Goal: Information Seeking & Learning: Learn about a topic

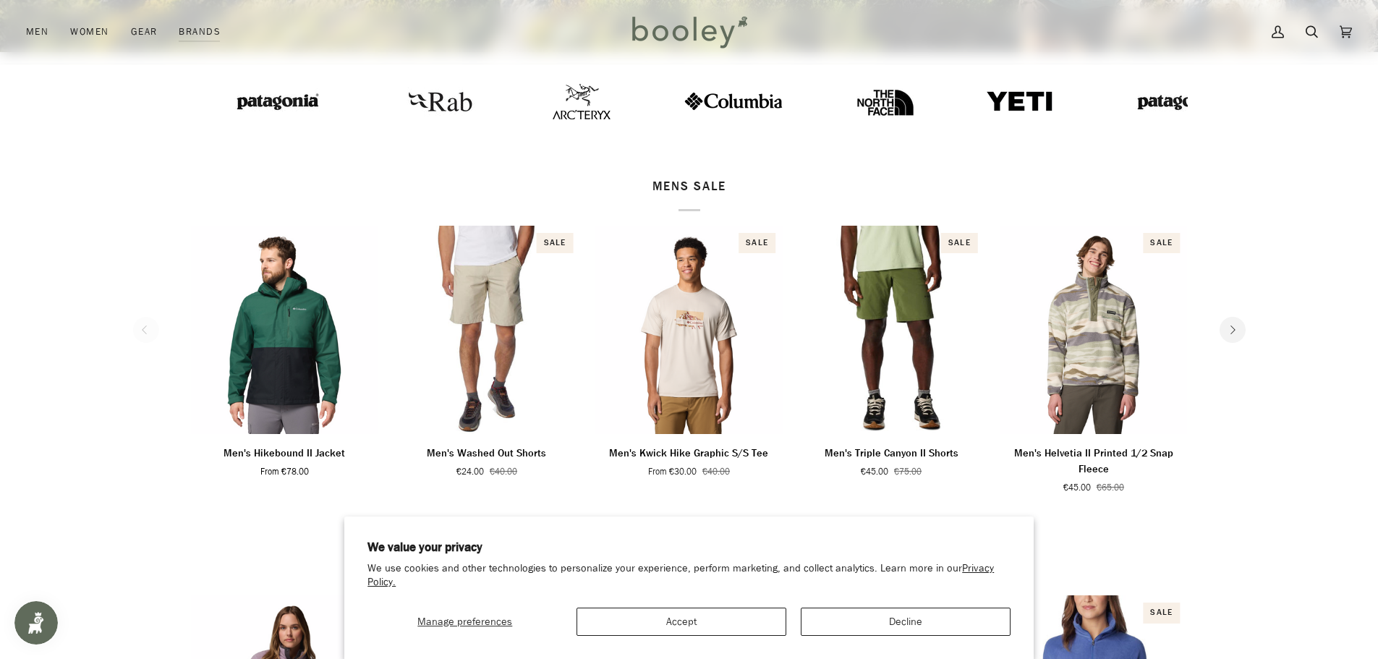
scroll to position [217, 0]
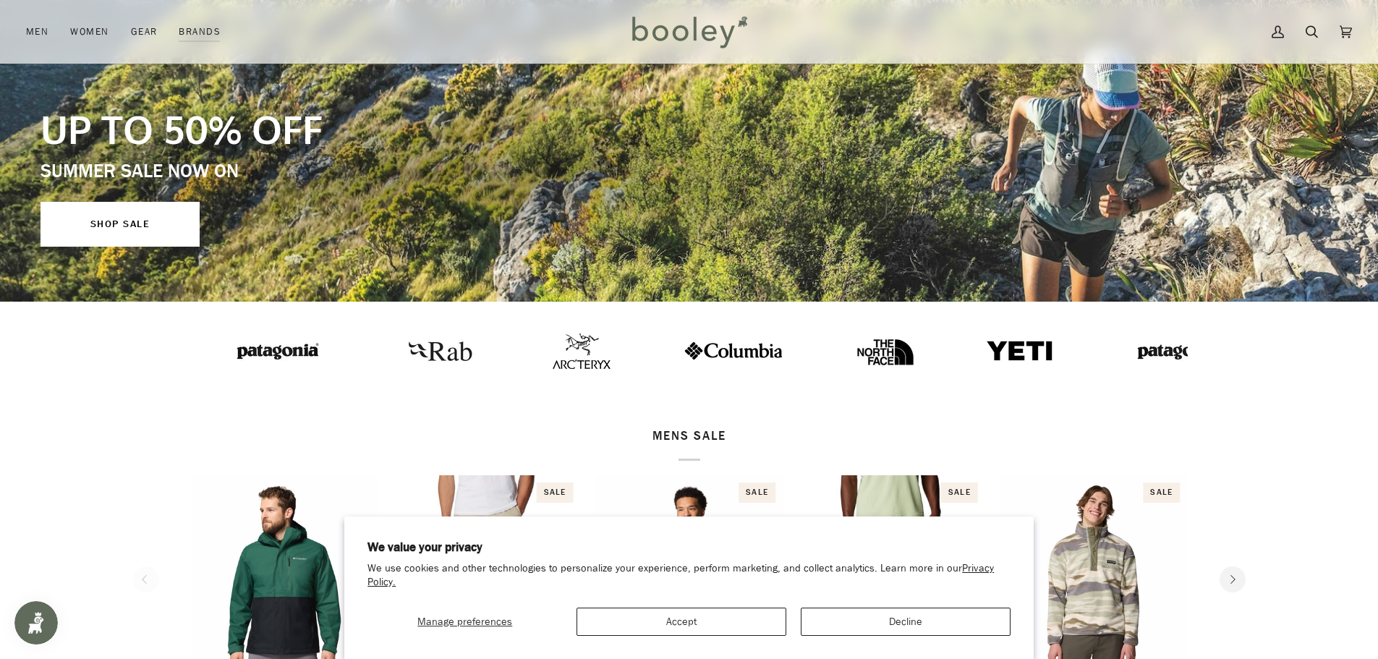
click at [985, 351] on img at bounding box center [1019, 350] width 69 height 23
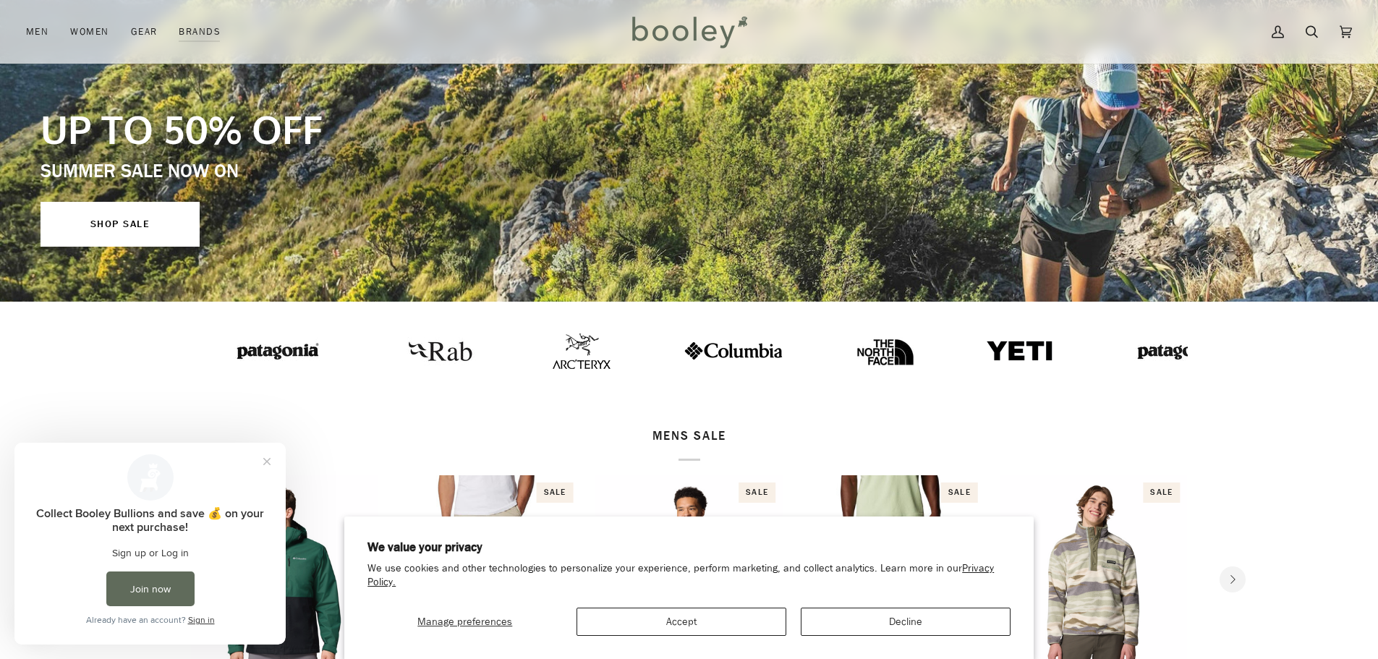
scroll to position [0, 0]
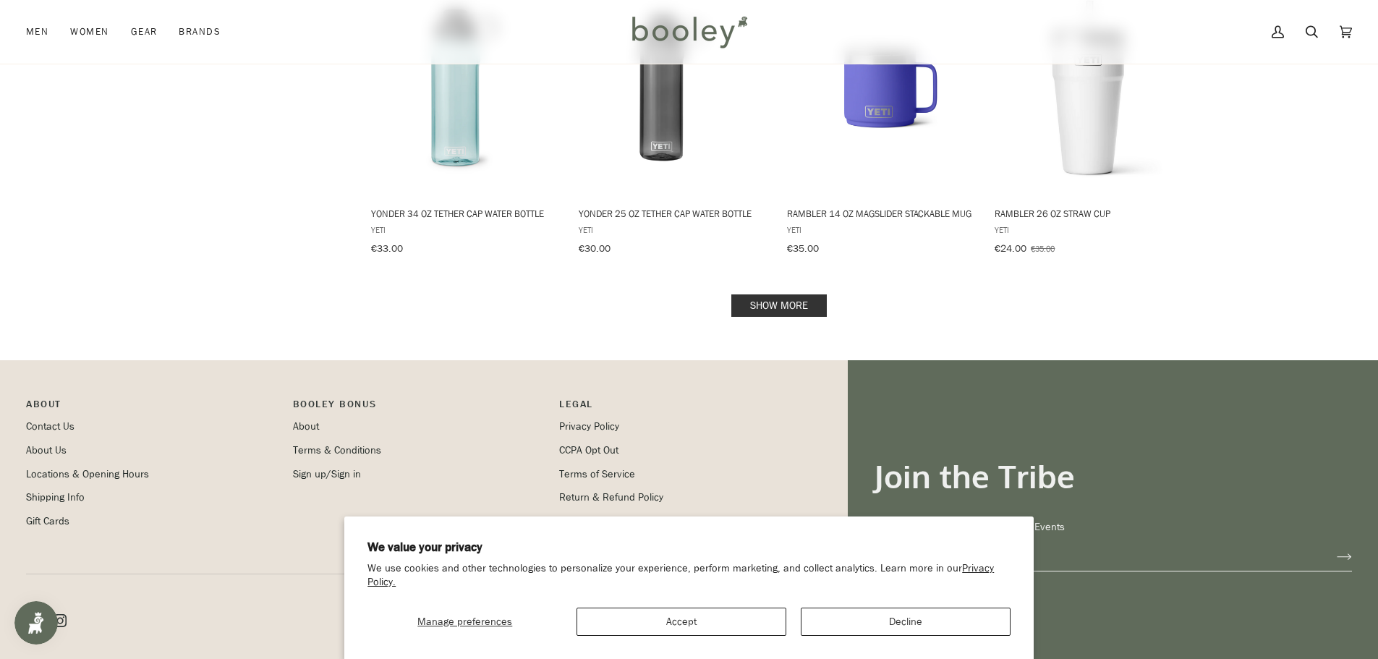
scroll to position [1519, 0]
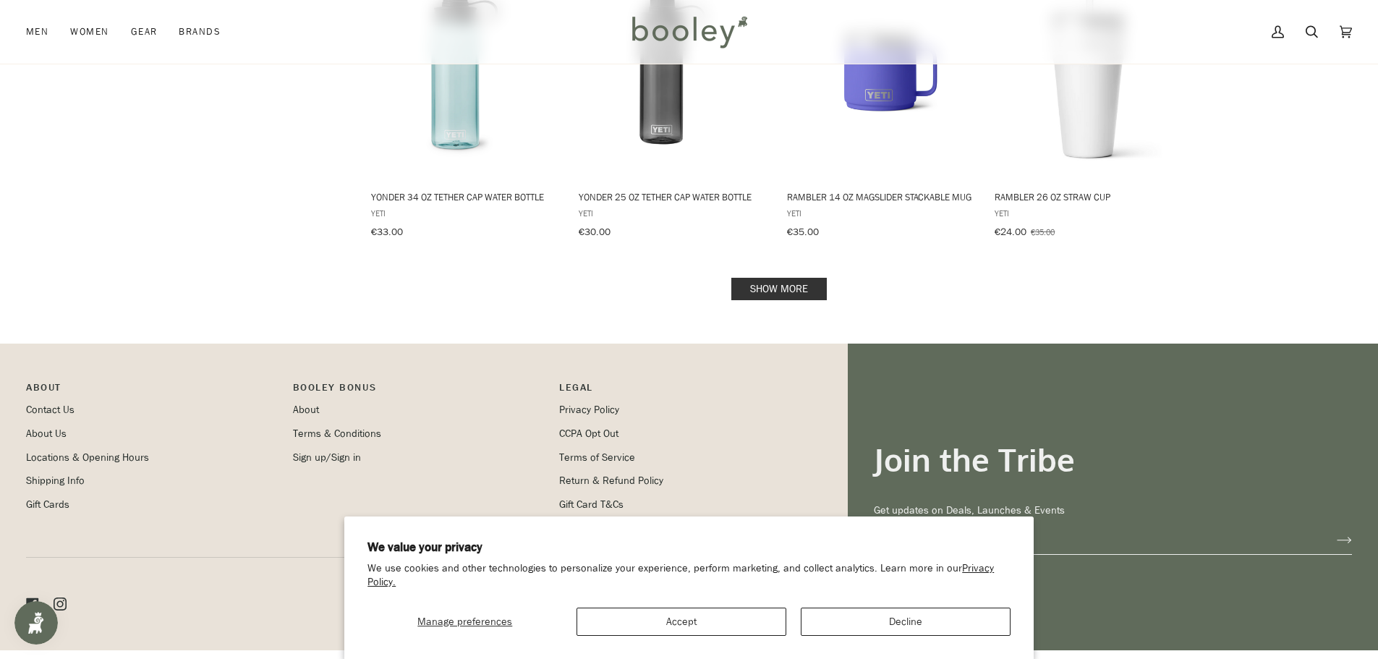
click at [795, 278] on link "Show more" at bounding box center [778, 289] width 95 height 22
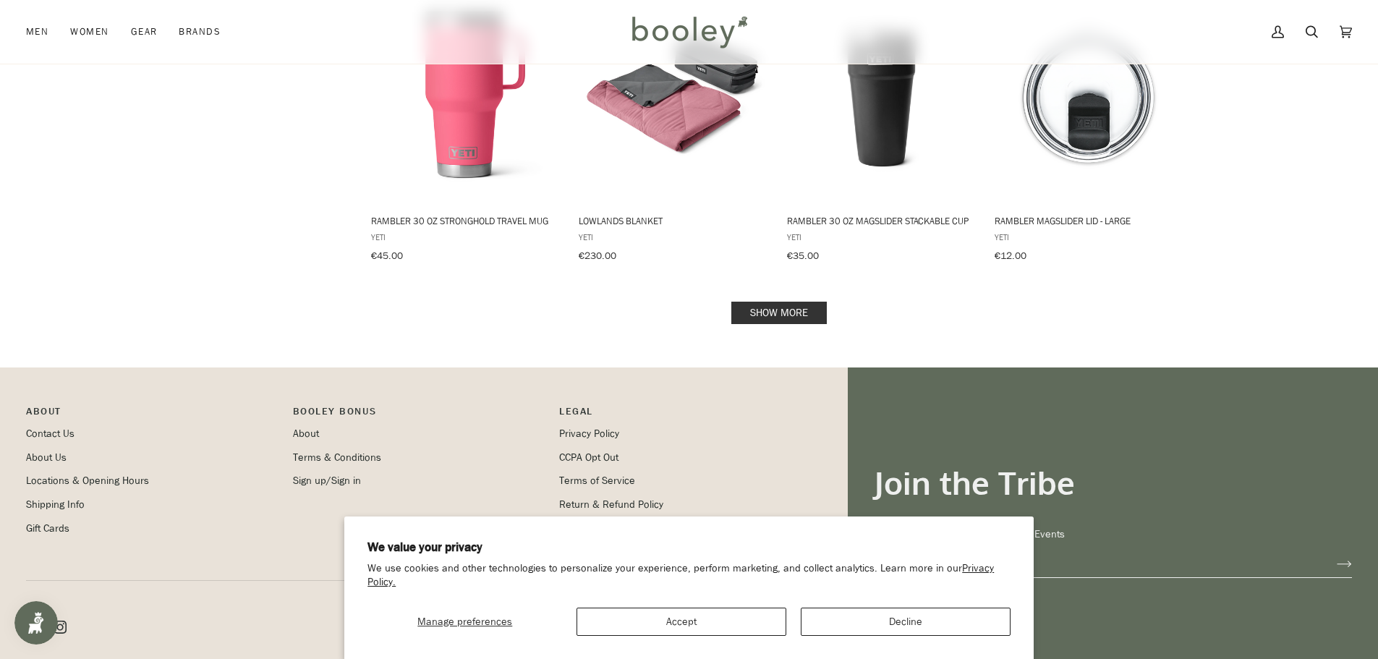
scroll to position [3037, 0]
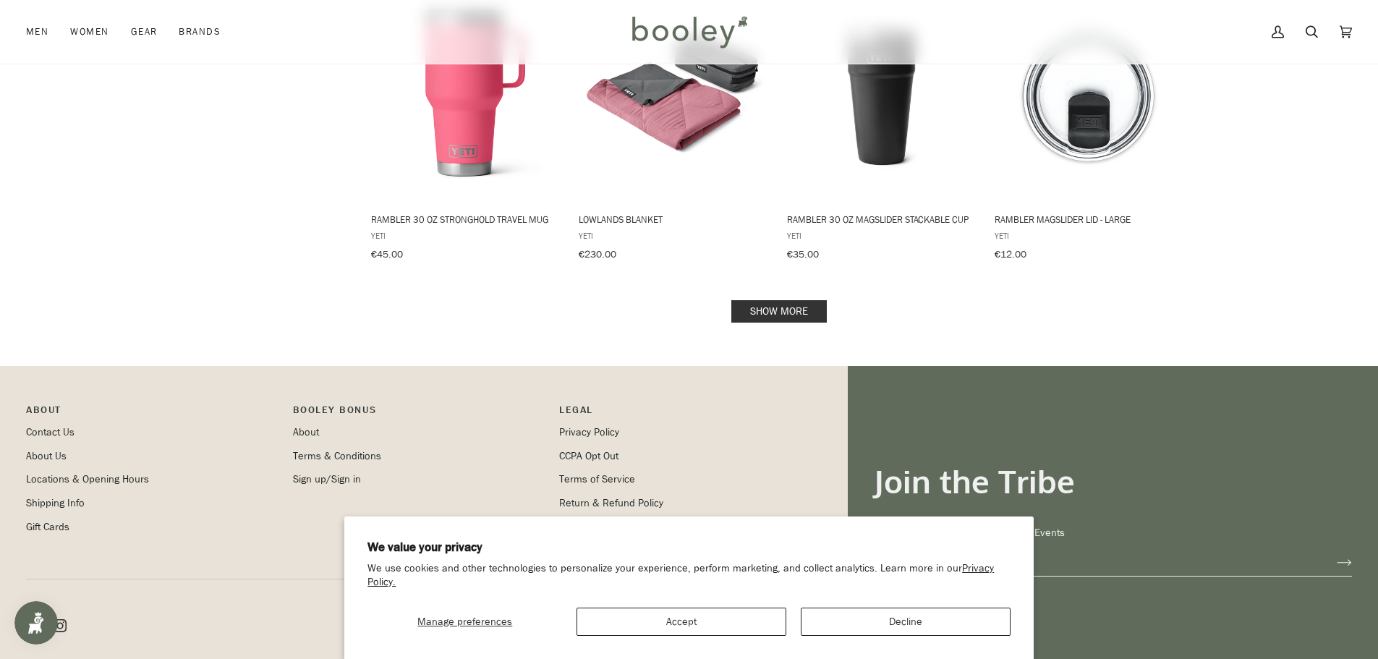
click at [796, 300] on link "Show more" at bounding box center [778, 311] width 95 height 22
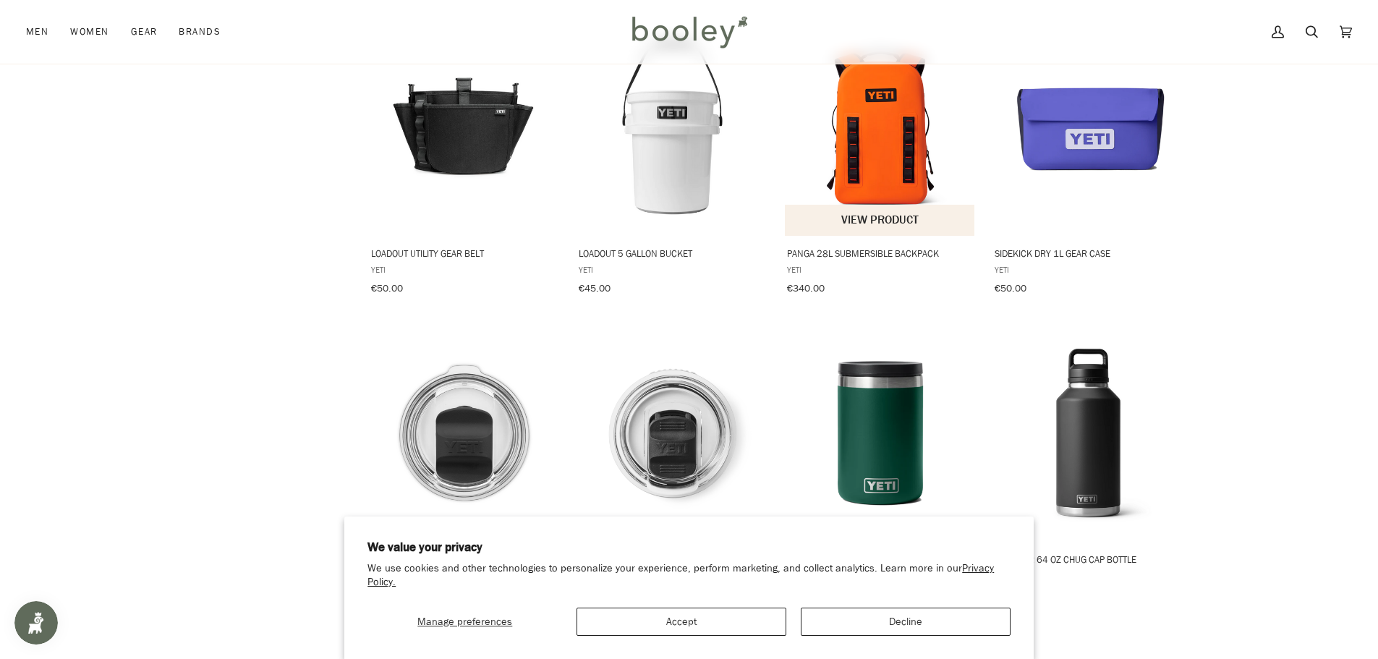
scroll to position [3326, 0]
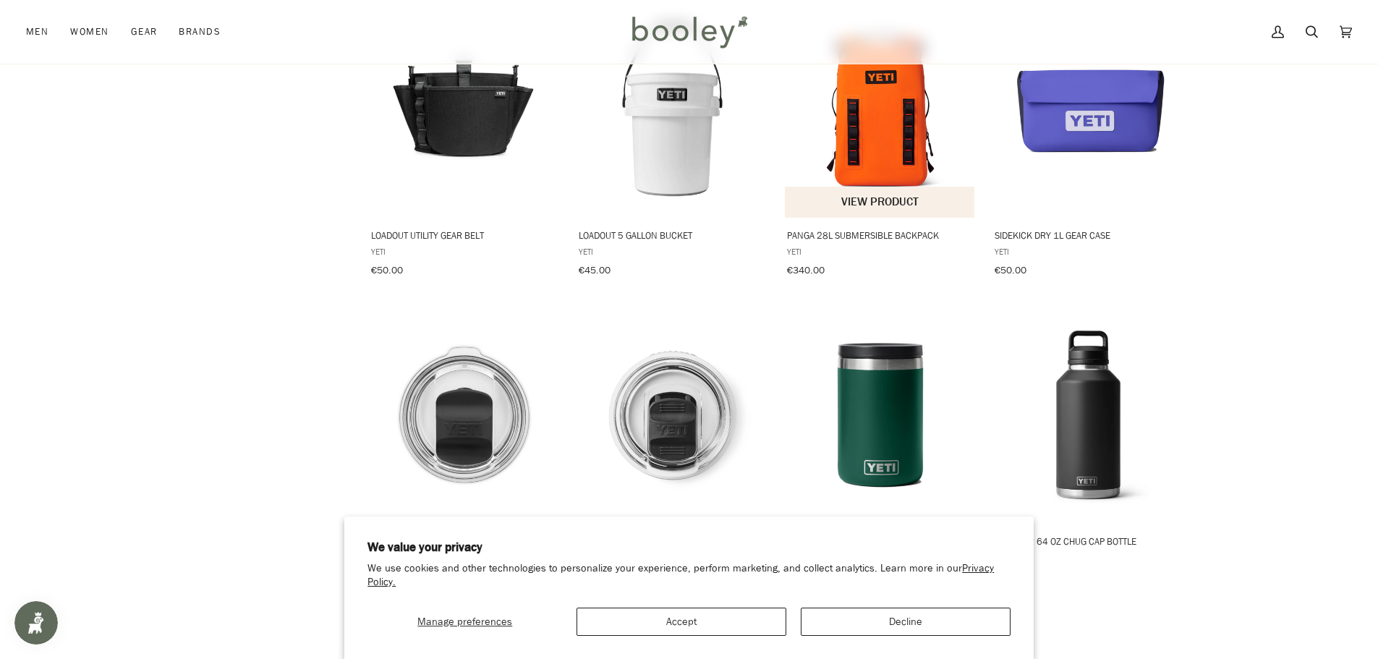
click at [874, 187] on button "View product" at bounding box center [880, 202] width 190 height 31
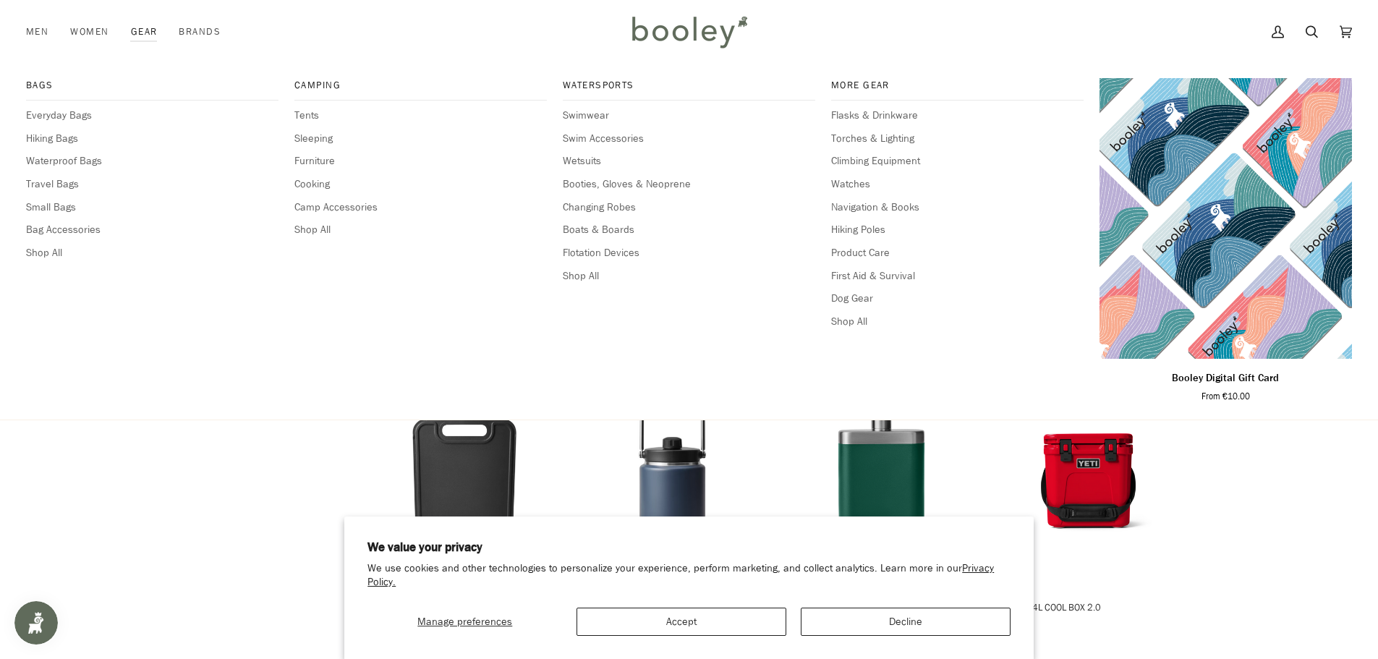
scroll to position [3905, 0]
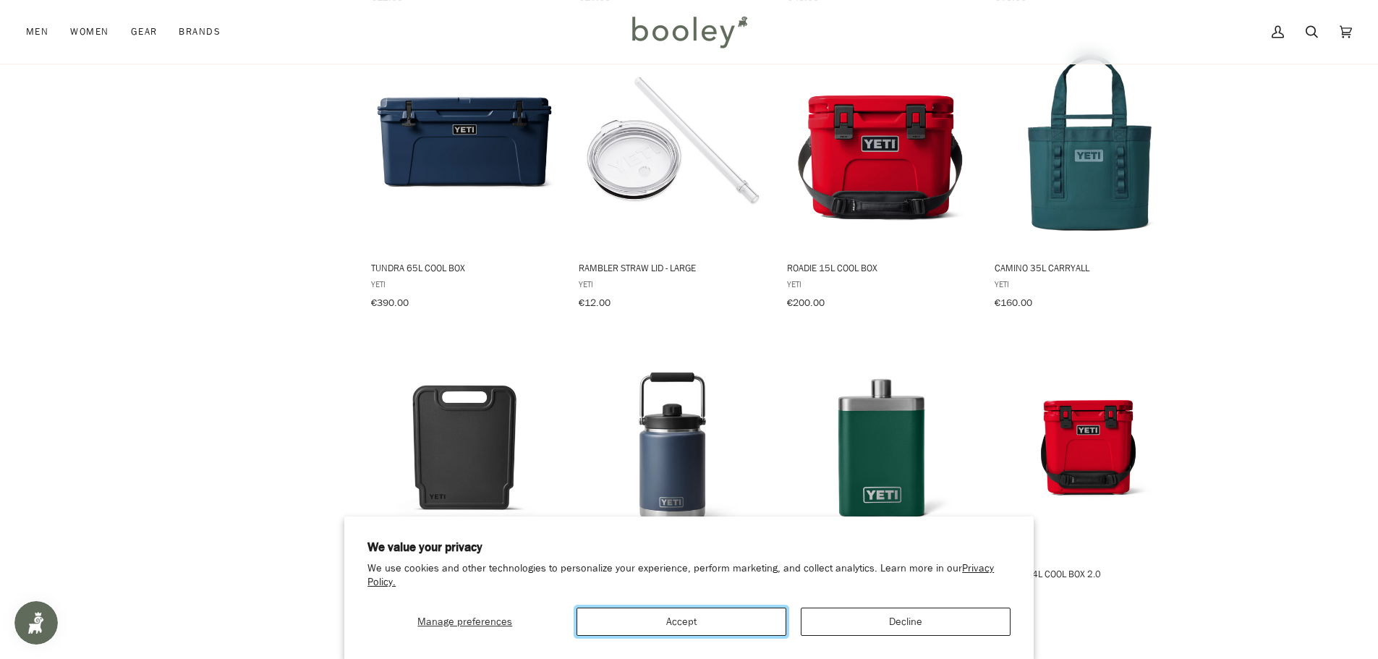
click at [688, 622] on button "Accept" at bounding box center [681, 621] width 210 height 28
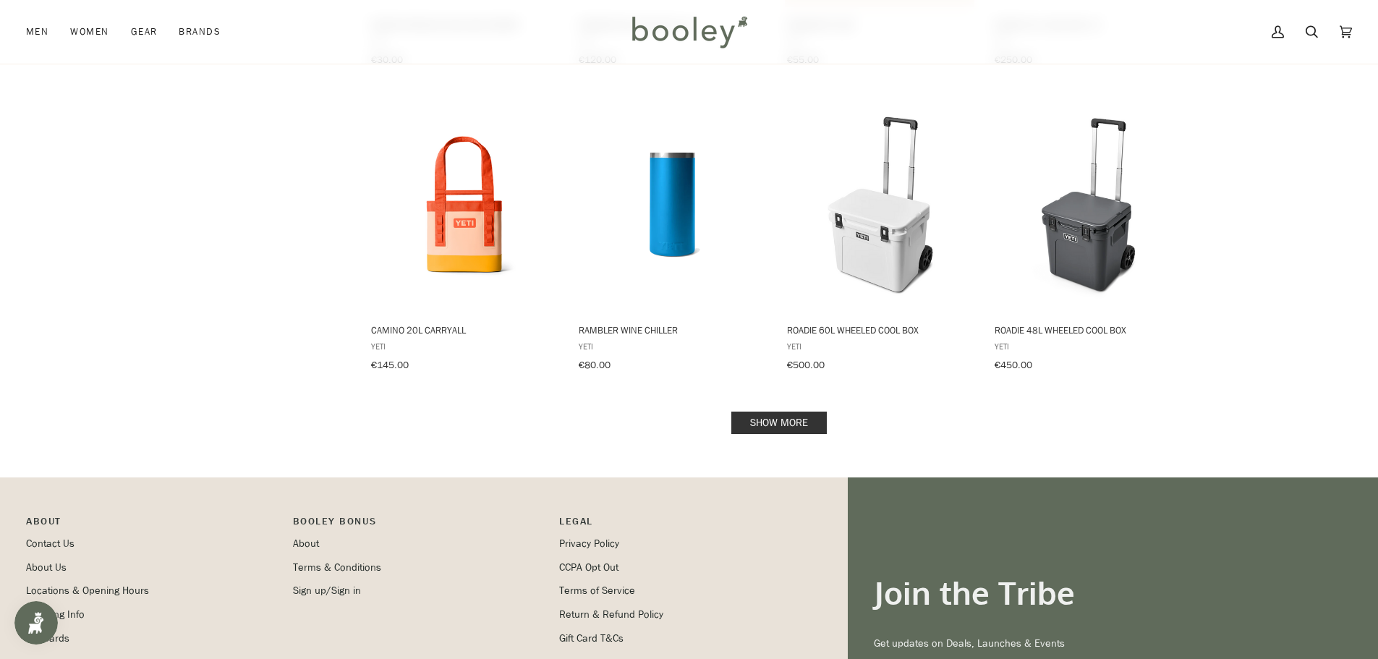
scroll to position [4483, 0]
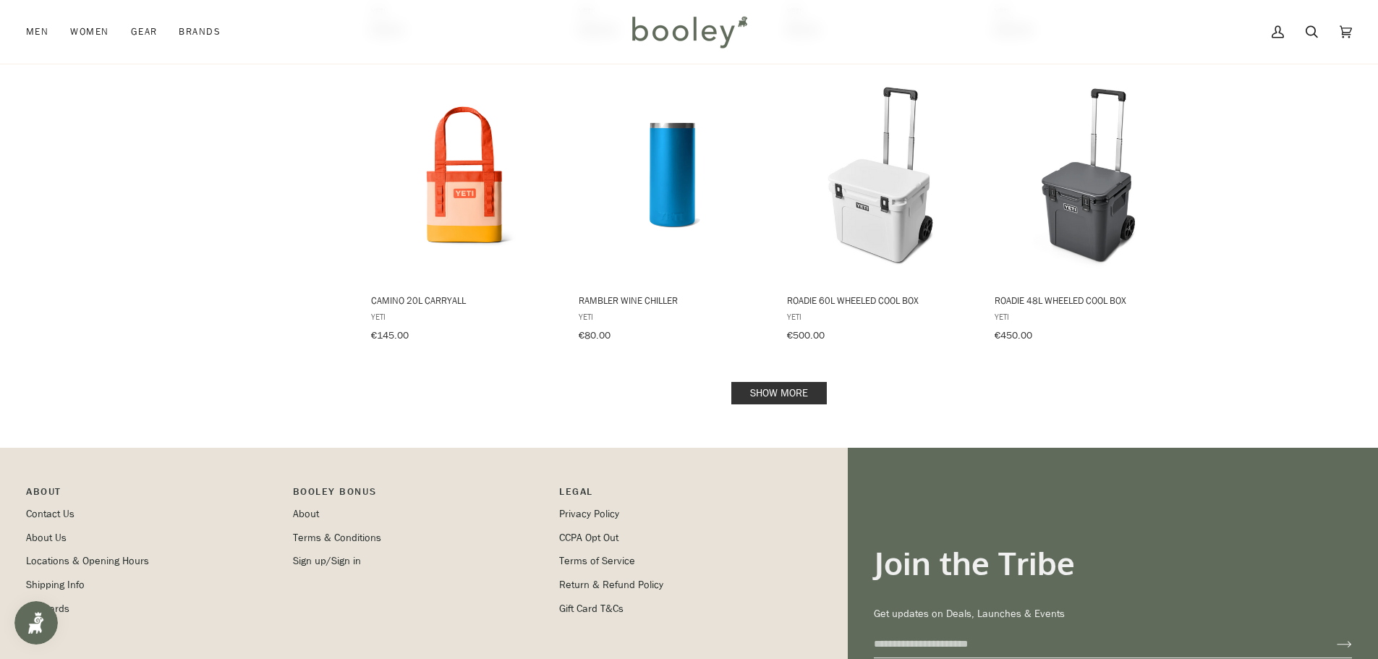
click at [784, 382] on link "Show more" at bounding box center [778, 393] width 95 height 22
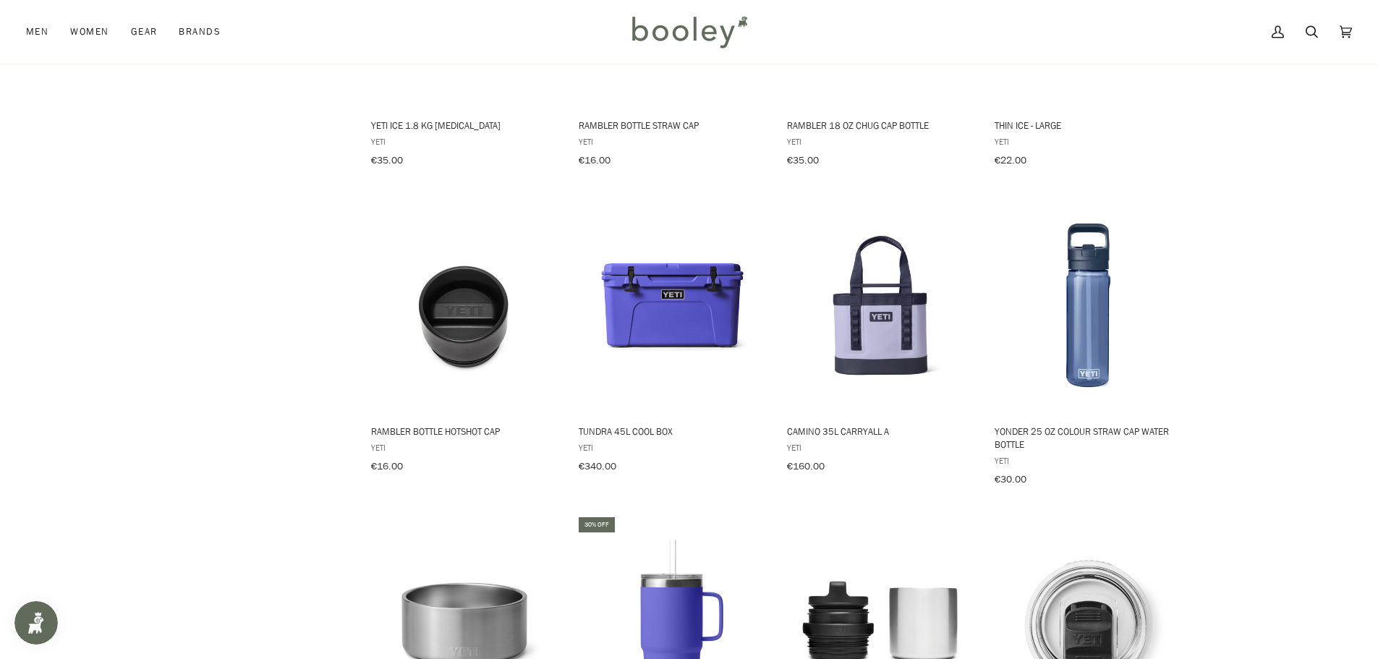
scroll to position [1591, 0]
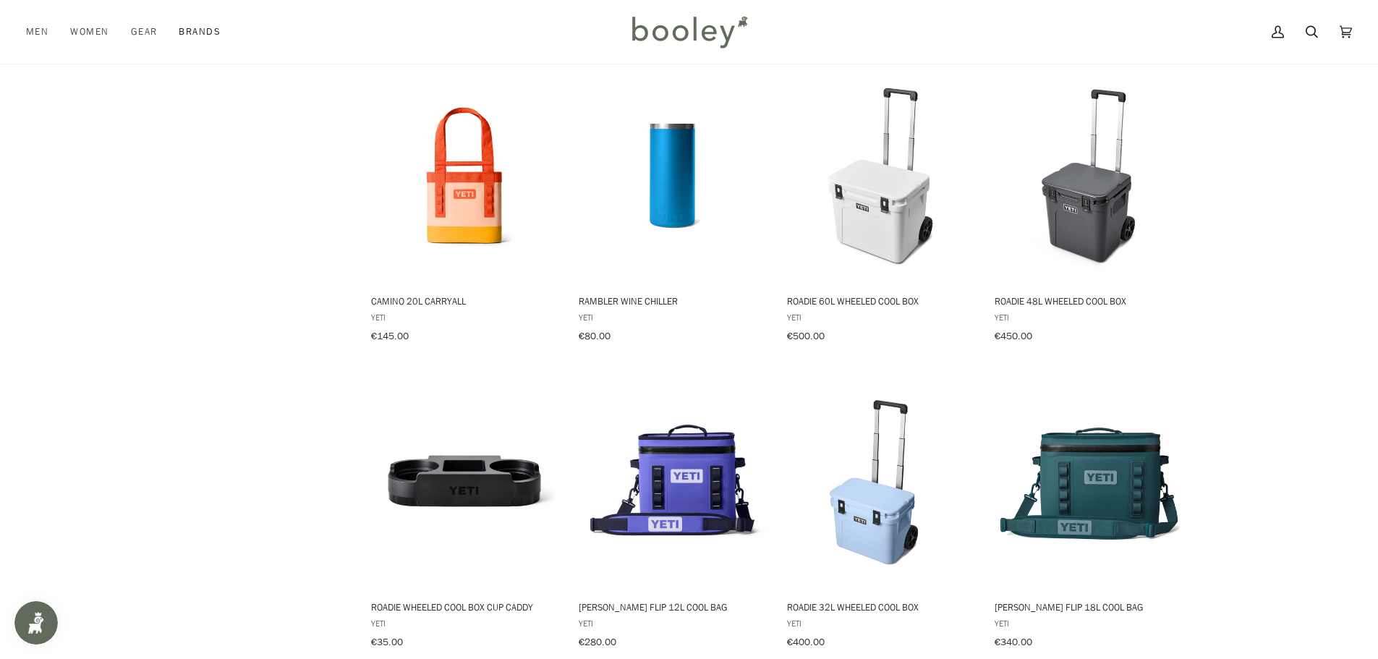
scroll to position [4483, 0]
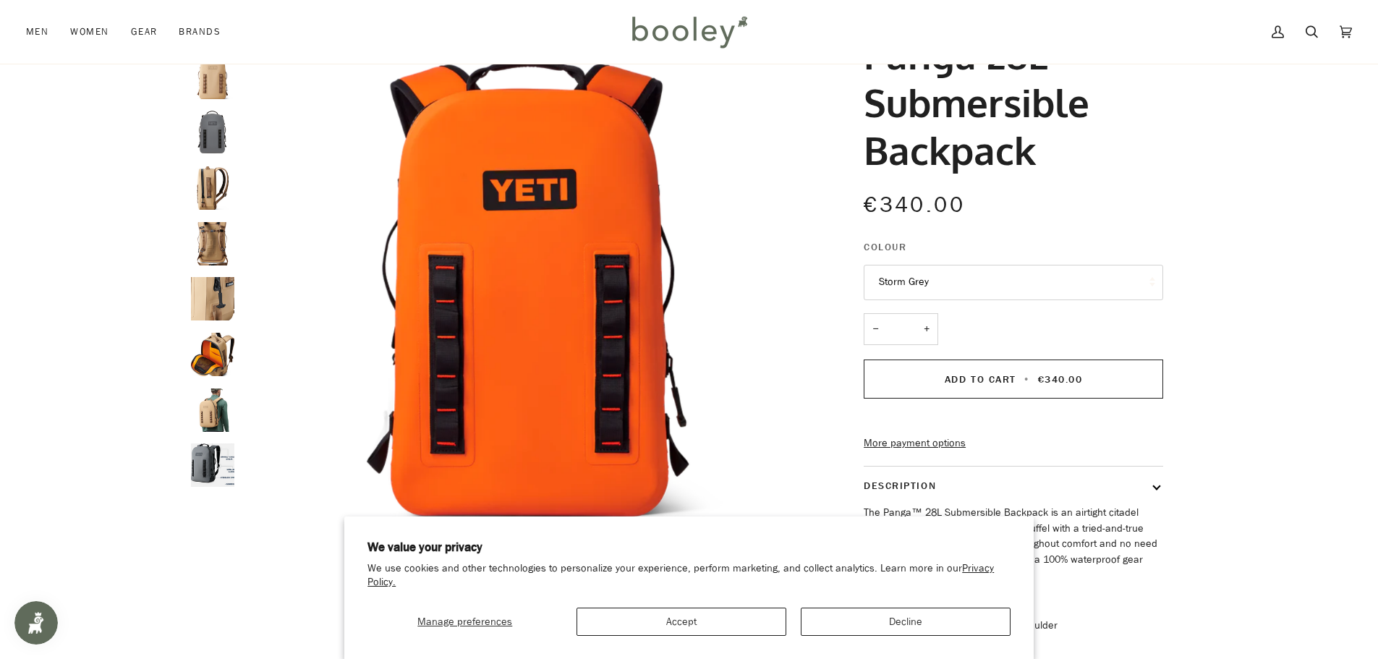
scroll to position [72, 0]
